Goal: Navigation & Orientation: Find specific page/section

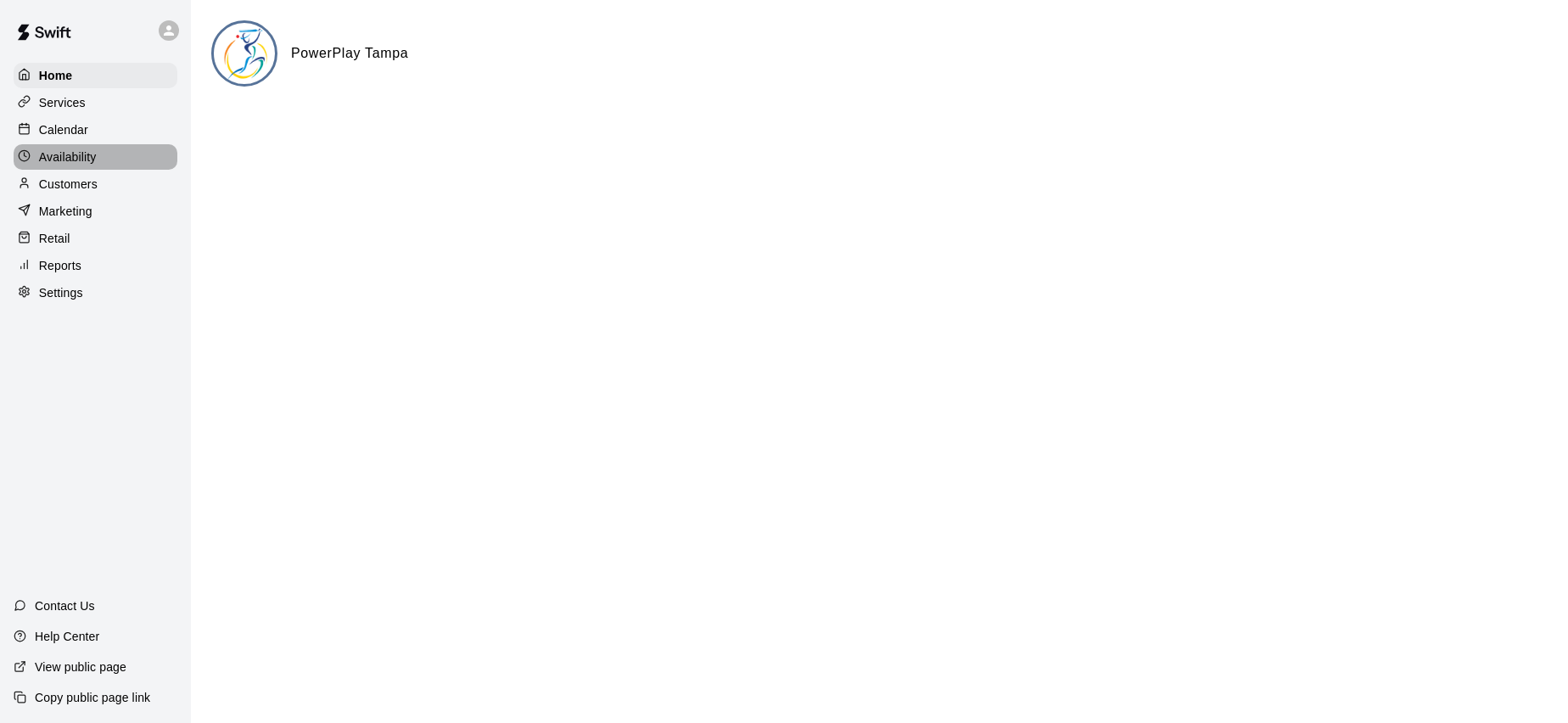
click at [87, 162] on p "Availability" at bounding box center [67, 157] width 58 height 17
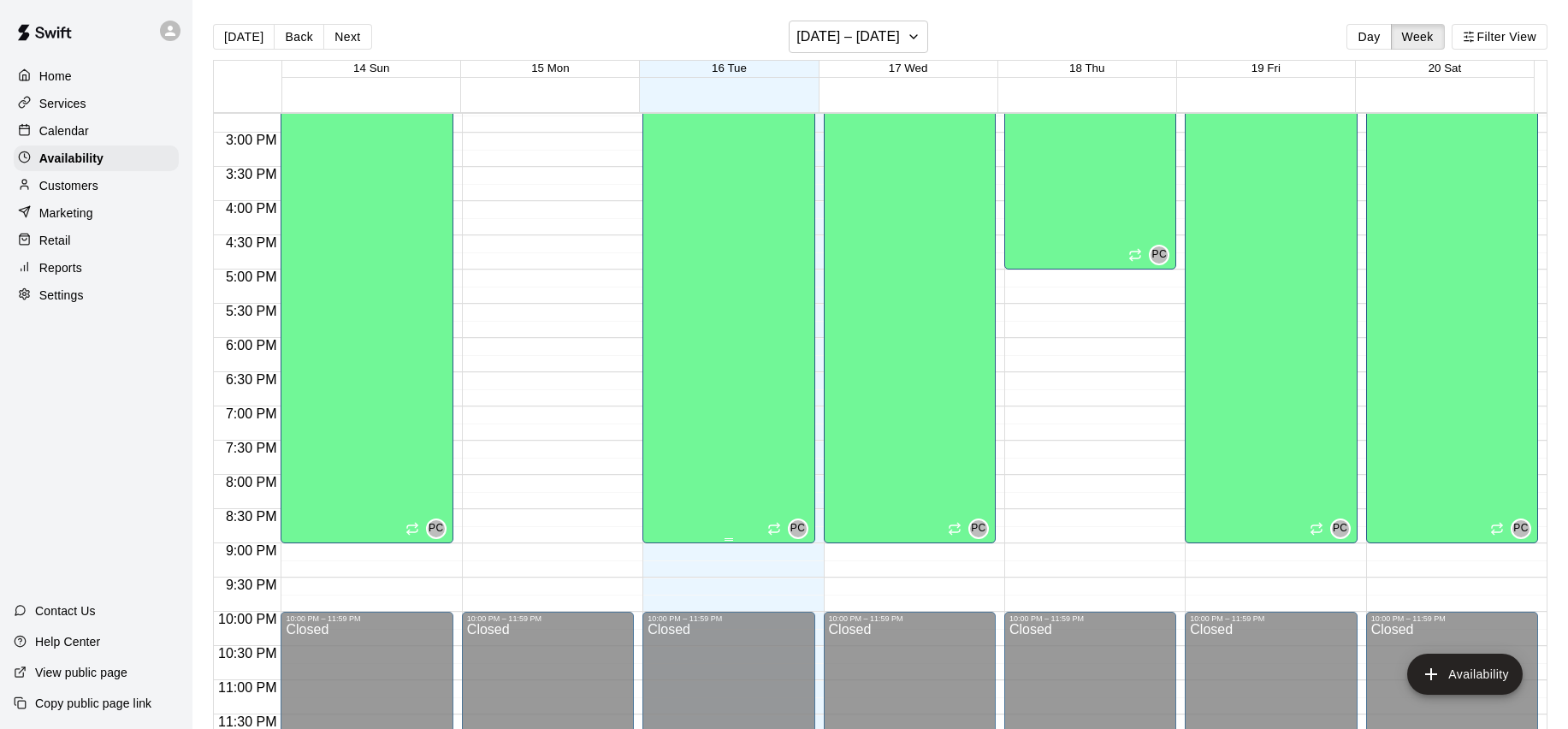
scroll to position [28, 0]
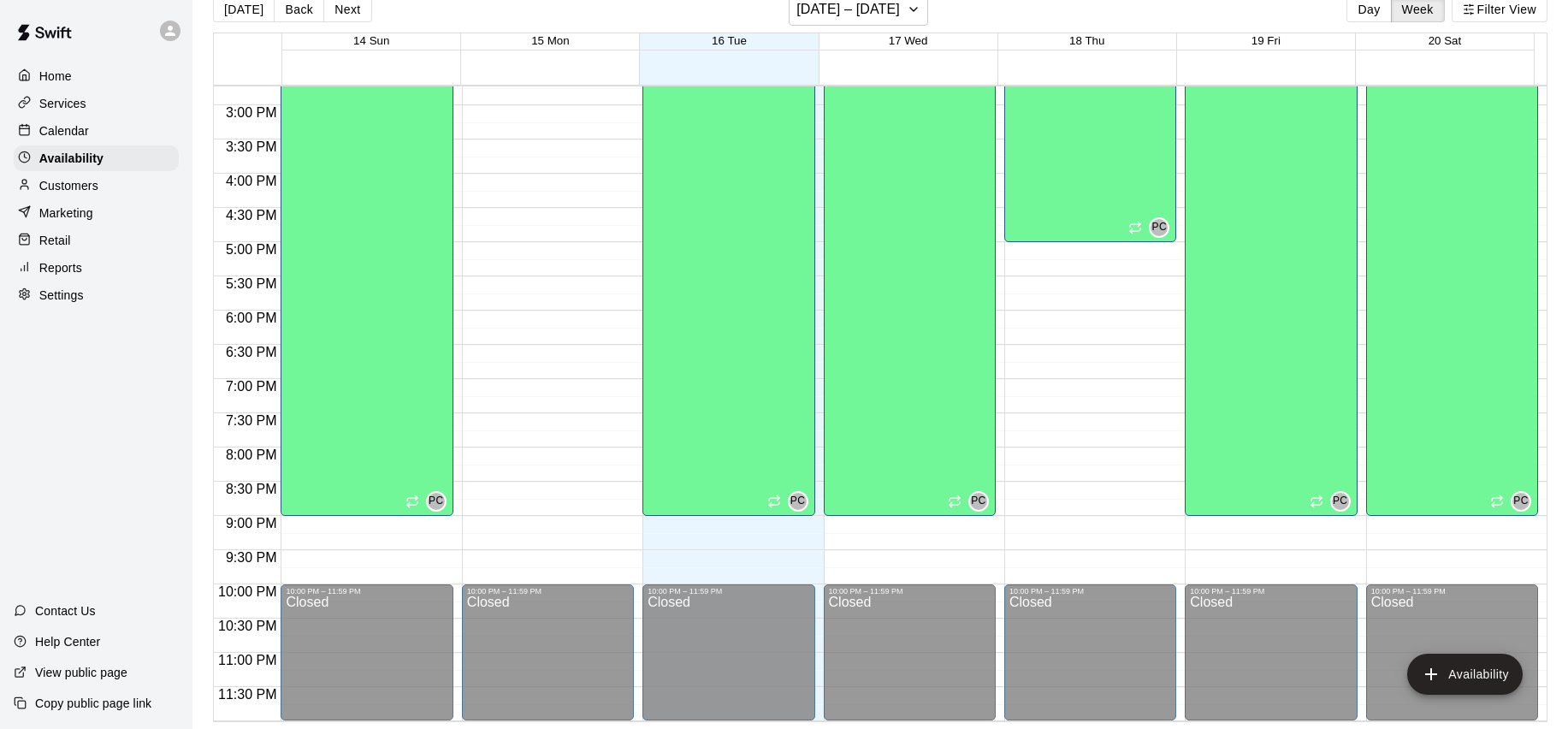
click at [81, 185] on p "Customers" at bounding box center [69, 186] width 59 height 17
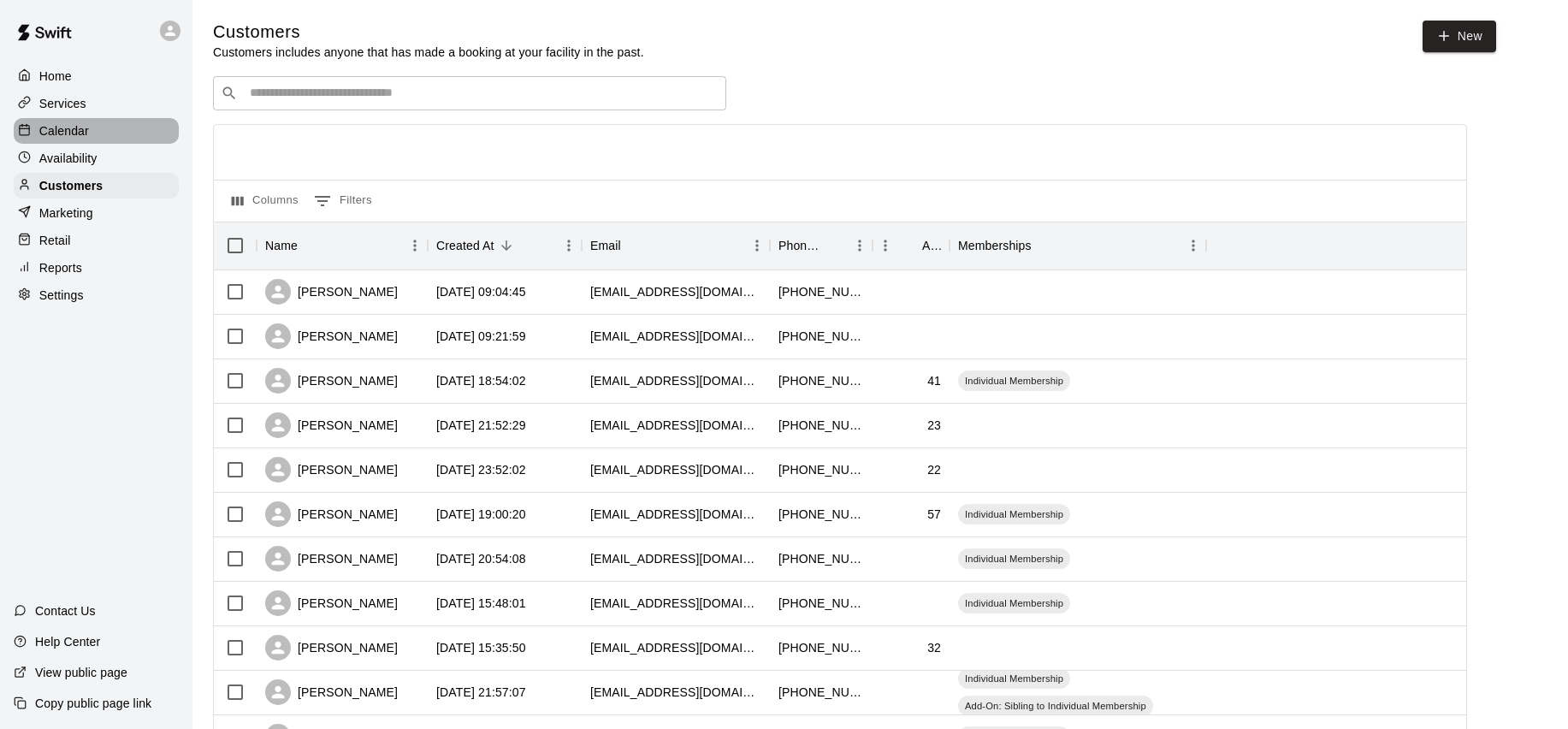
click at [87, 126] on p "Calendar" at bounding box center [64, 131] width 50 height 17
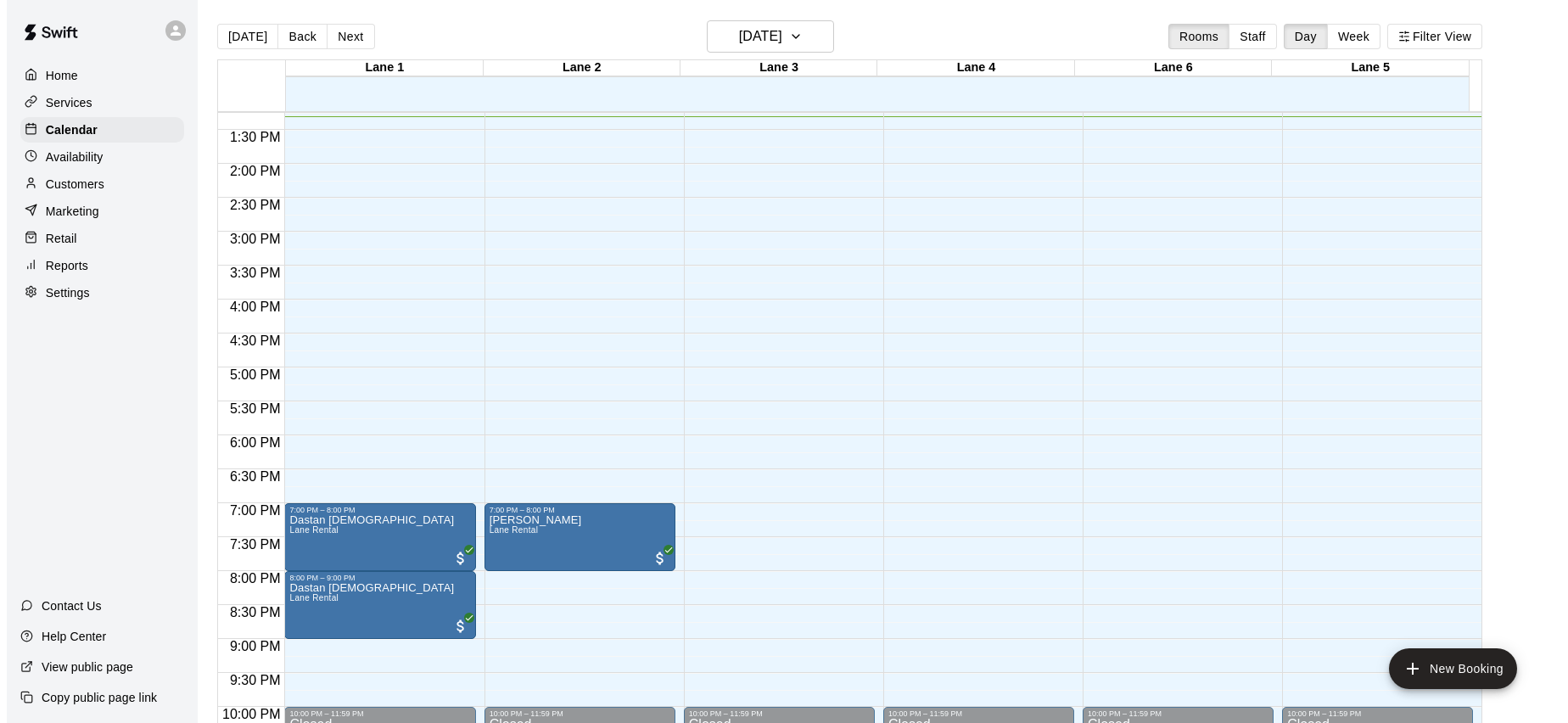
scroll to position [896, 0]
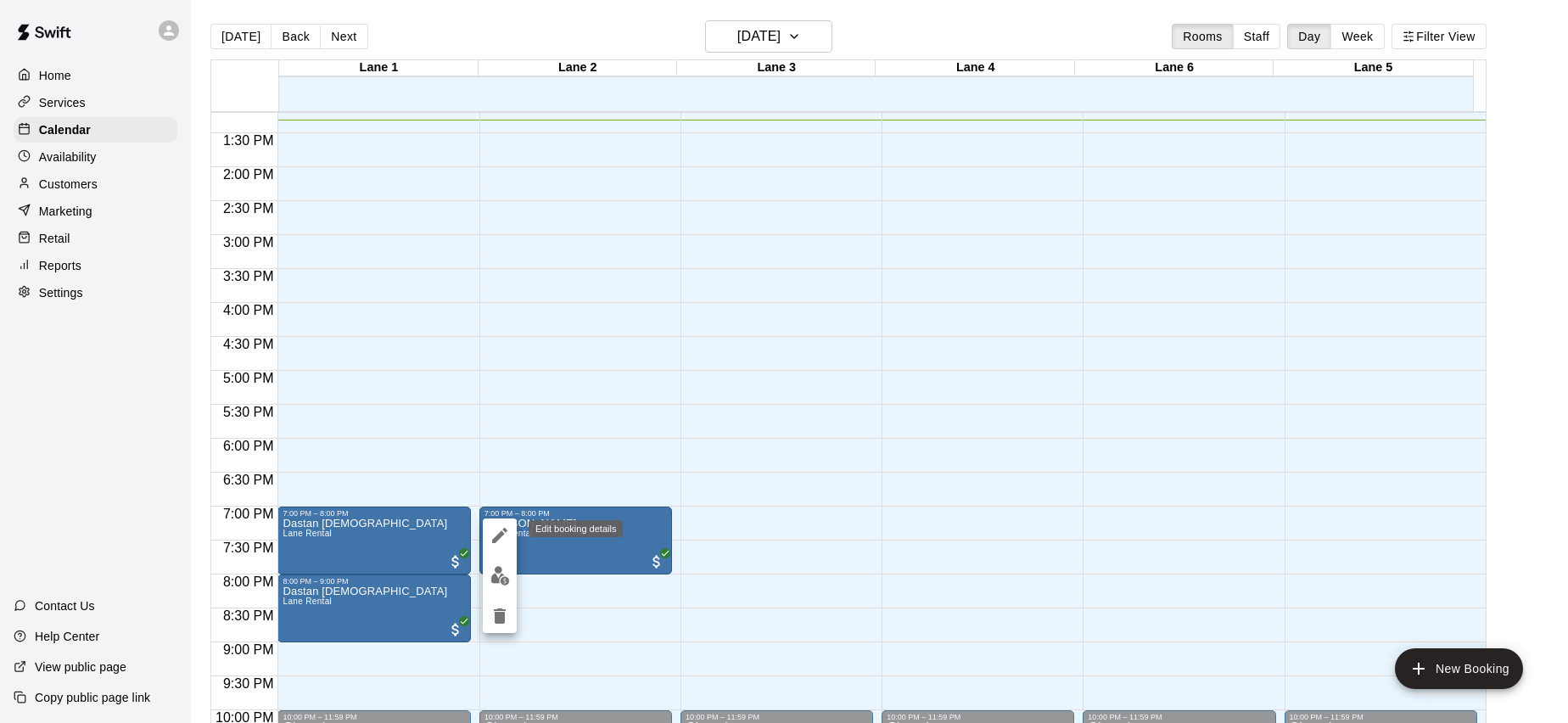
click at [504, 550] on button "edit" at bounding box center [500, 536] width 34 height 34
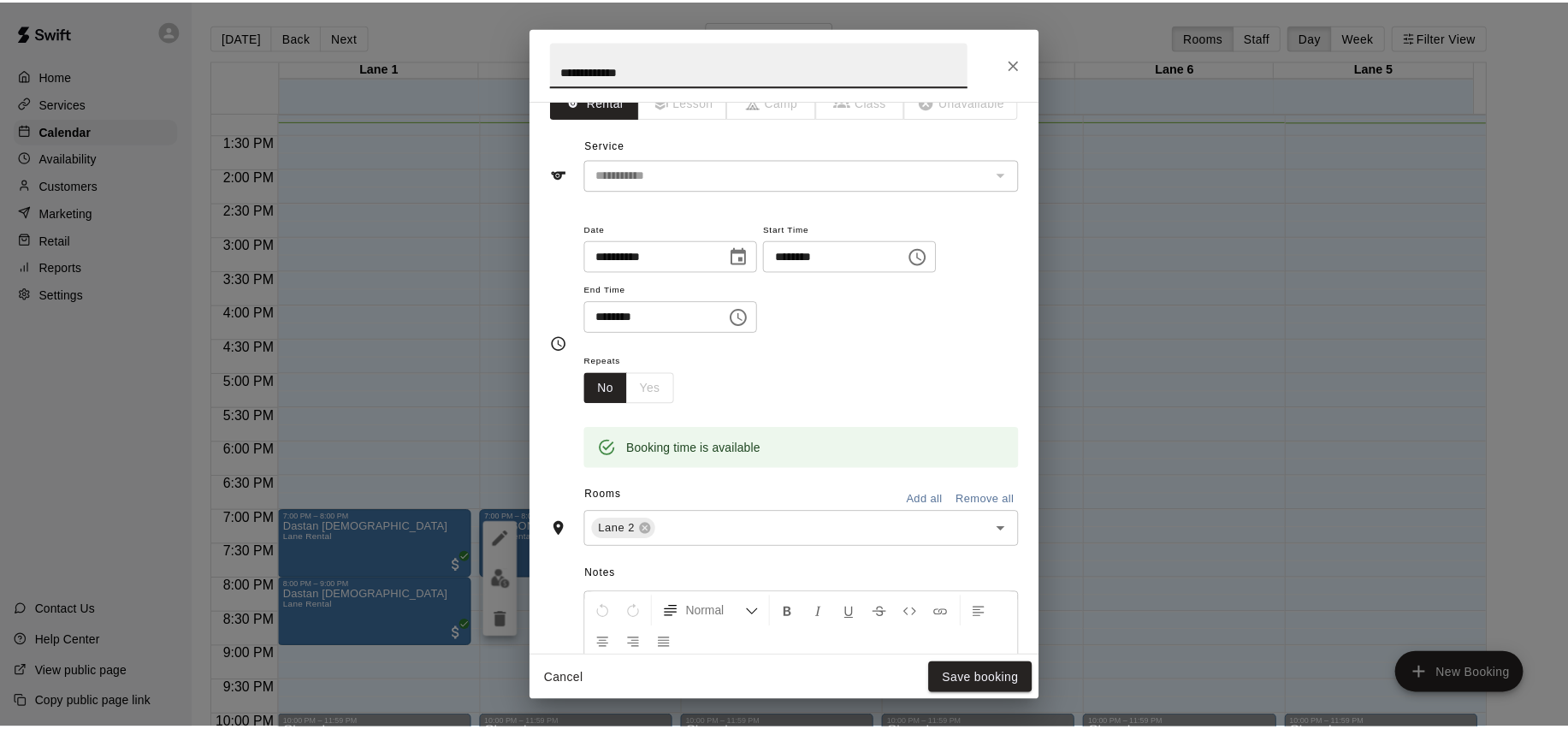
scroll to position [32, 0]
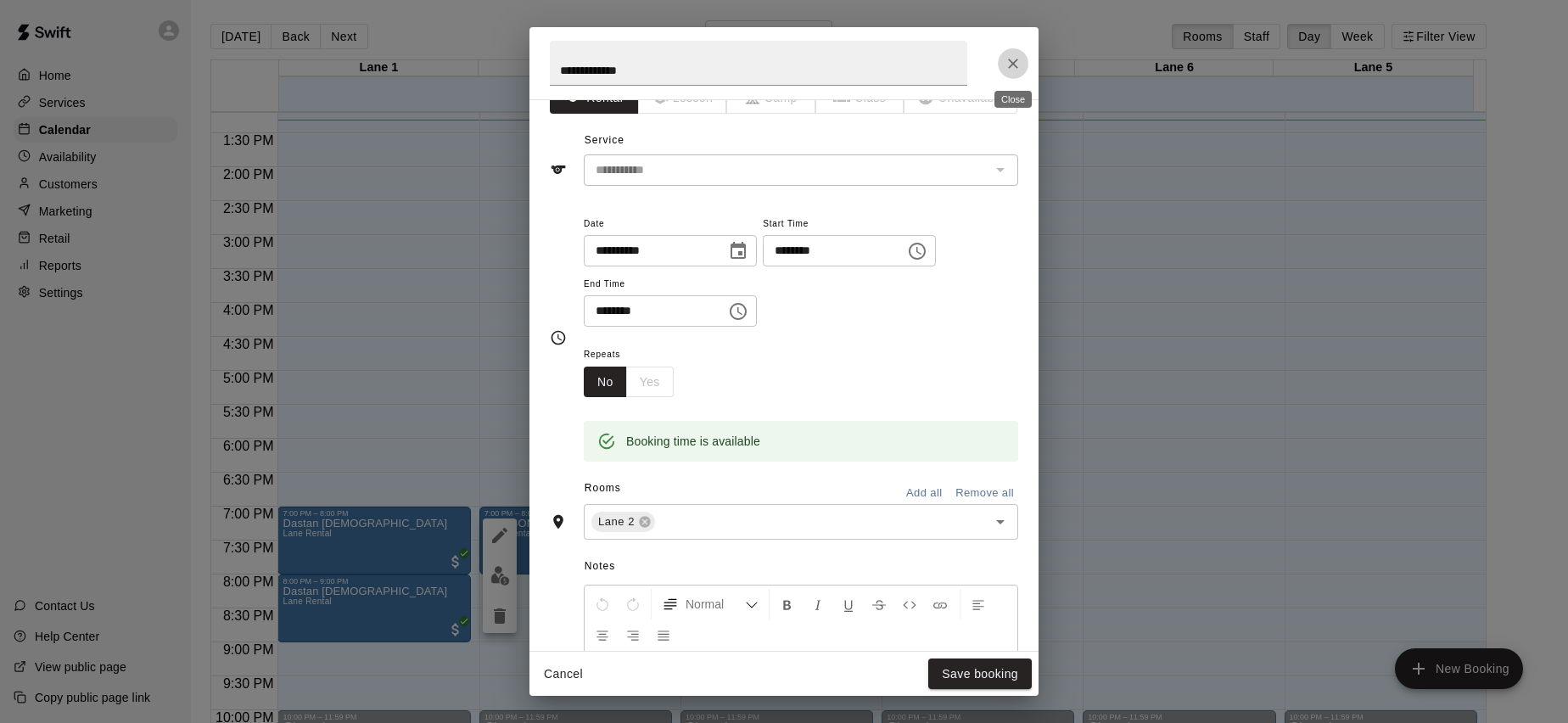
click at [1011, 66] on icon "Close" at bounding box center [1012, 64] width 10 height 10
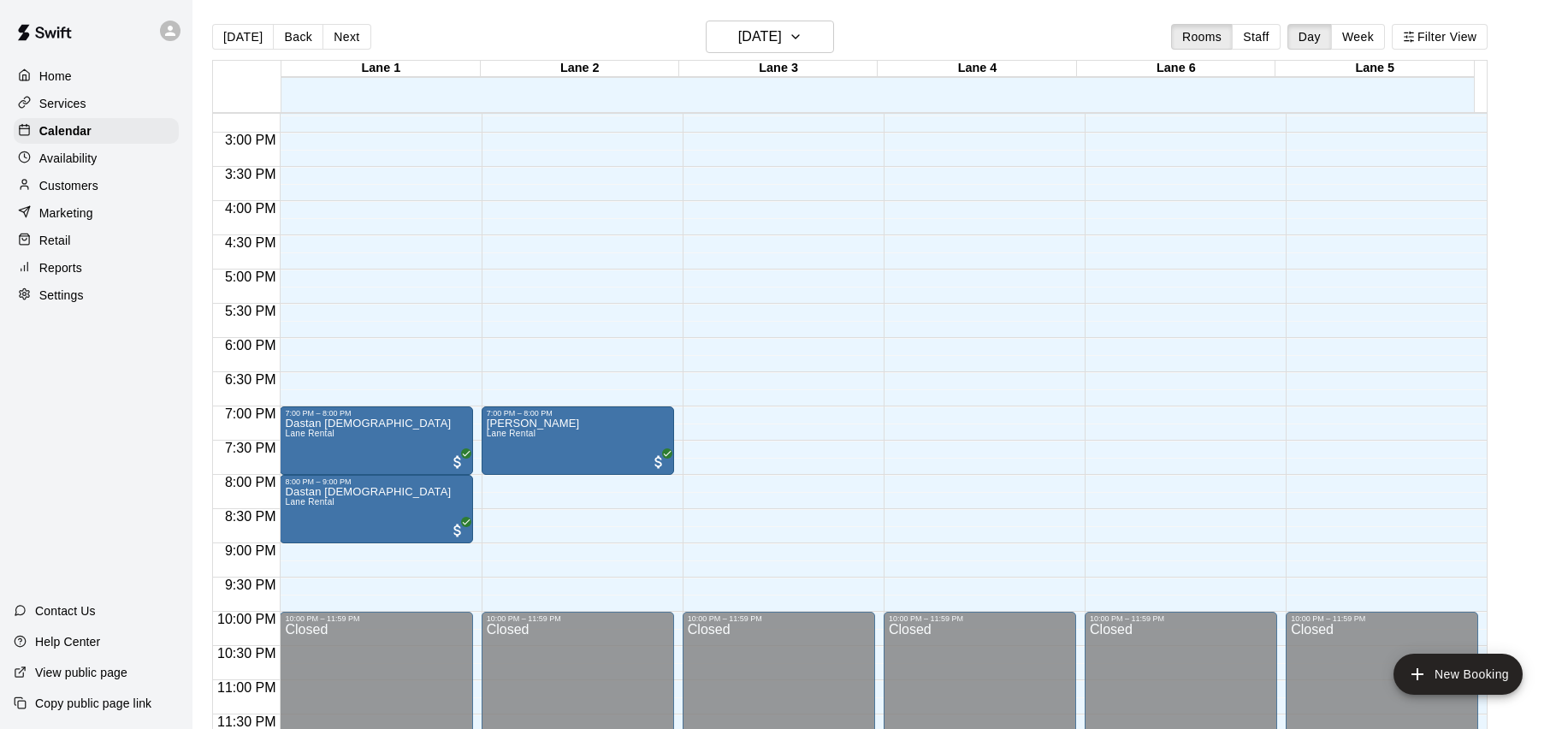
scroll to position [28, 0]
